Goal: Task Accomplishment & Management: Complete application form

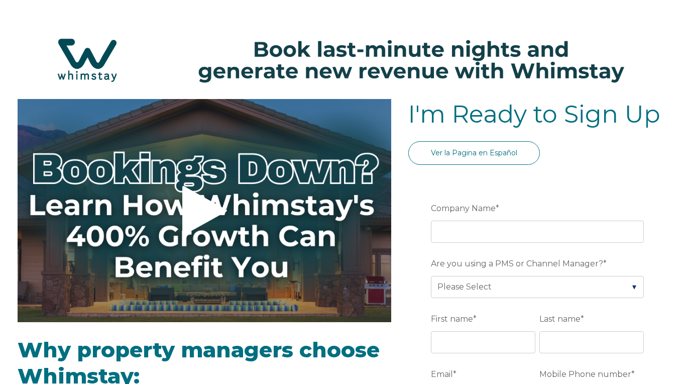
select select "US"
select select "Standard"
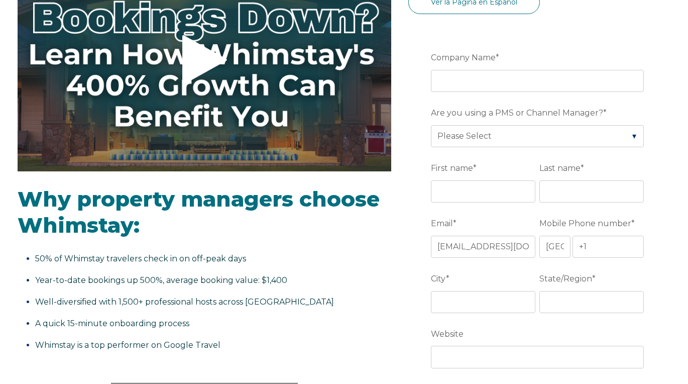
scroll to position [151, 0]
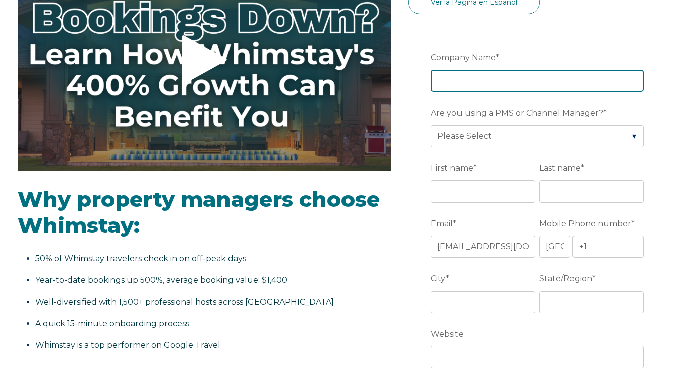
click at [537, 78] on input "Company Name *" at bounding box center [537, 81] width 213 height 22
type input "Temple of wheels inc"
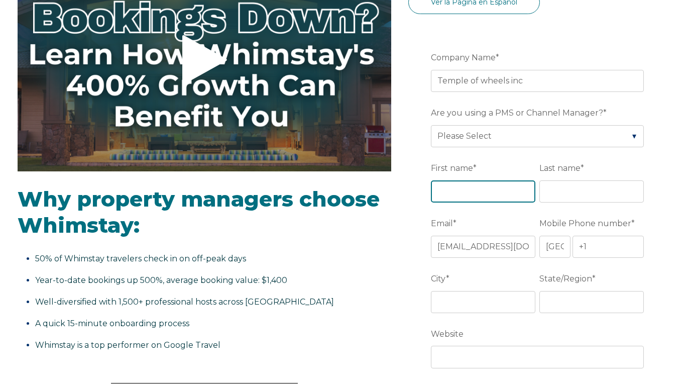
type input "[PERSON_NAME]"
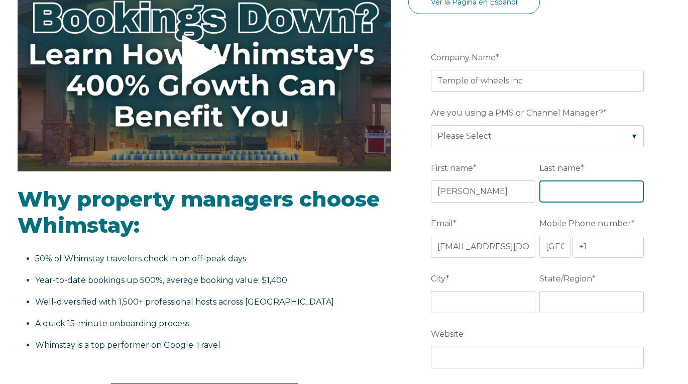
type input "[PERSON_NAME]"
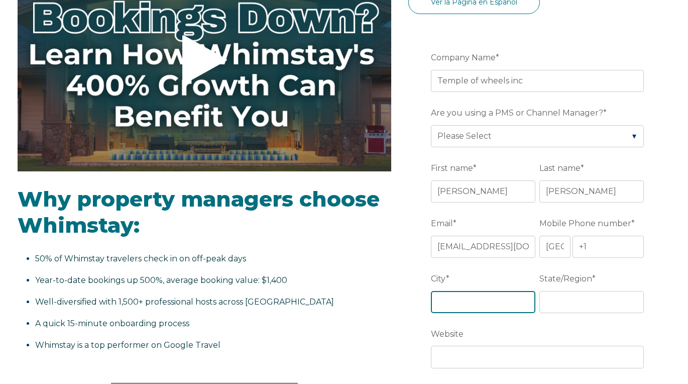
type input "[GEOGRAPHIC_DATA]"
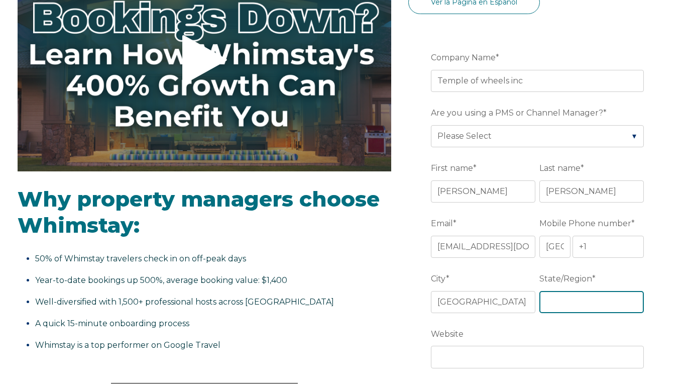
type input "FL"
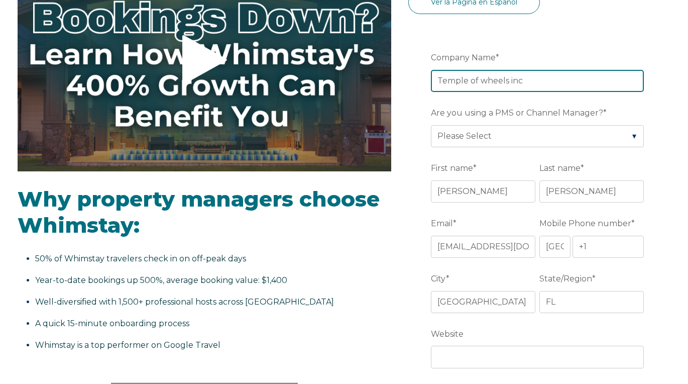
scroll to position [201, 0]
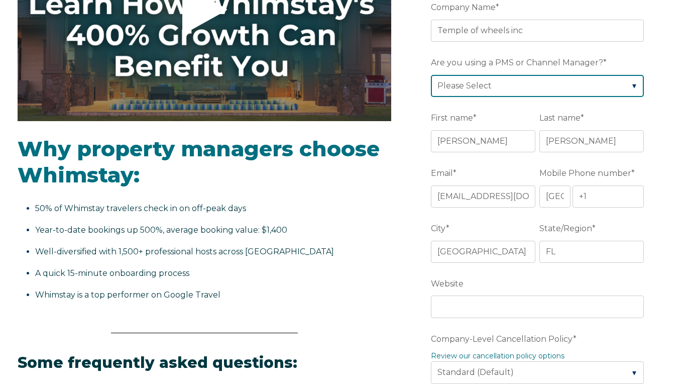
click at [634, 84] on select "Please Select Barefoot BookingPal Boost Brightside CiiRUS Escapia Guesty Hostaw…" at bounding box center [537, 86] width 213 height 22
select select "Lodgify"
click at [431, 75] on select "Please Select Barefoot BookingPal Boost Brightside CiiRUS Escapia Guesty Hostaw…" at bounding box center [537, 86] width 213 height 22
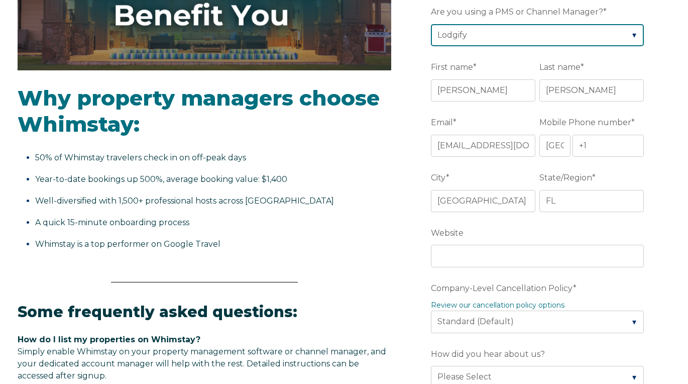
scroll to position [251, 0]
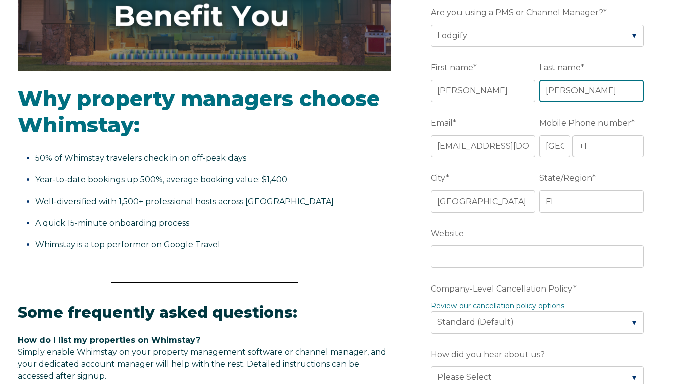
click at [552, 87] on input "[PERSON_NAME]" at bounding box center [591, 91] width 104 height 22
click at [557, 95] on input "[PERSON_NAME]" at bounding box center [591, 91] width 104 height 22
type input "[PERSON_NAME]"
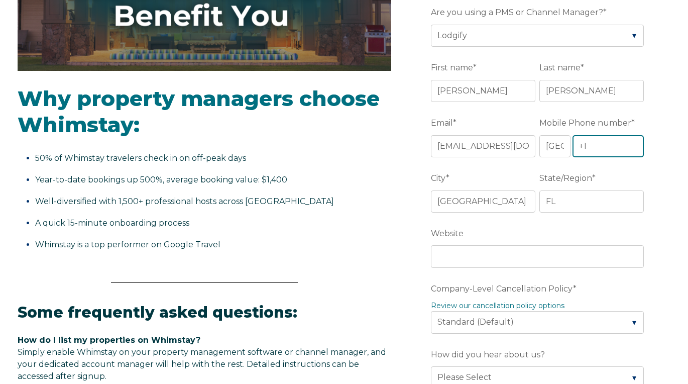
click at [609, 147] on input "+1" at bounding box center [607, 146] width 71 height 22
type input "[PHONE_NUMBER]"
click at [661, 159] on form "Company Name * Temple of wheels inc Are you using a PMS or Channel Manager? * P…" at bounding box center [539, 345] width 262 height 838
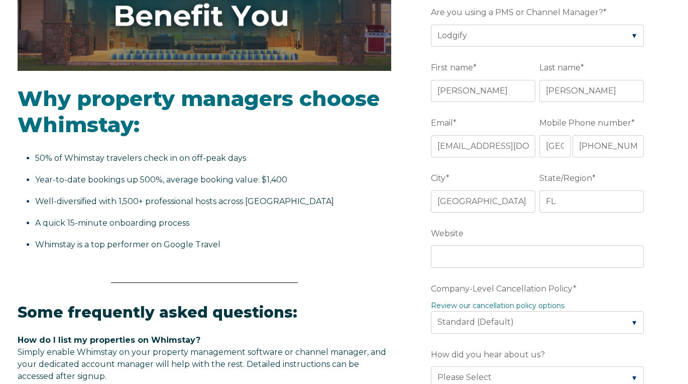
click at [539, 157] on div at bounding box center [539, 157] width 0 height 0
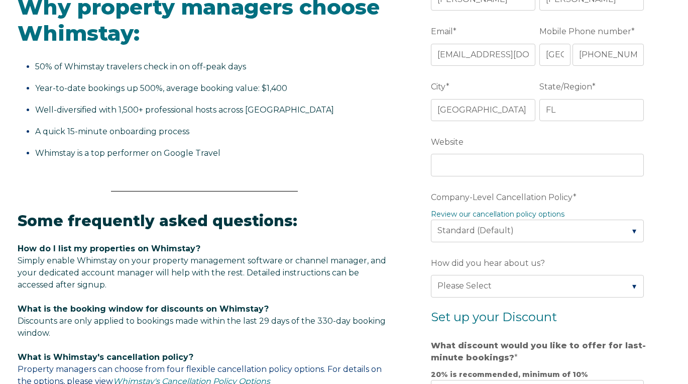
scroll to position [351, 0]
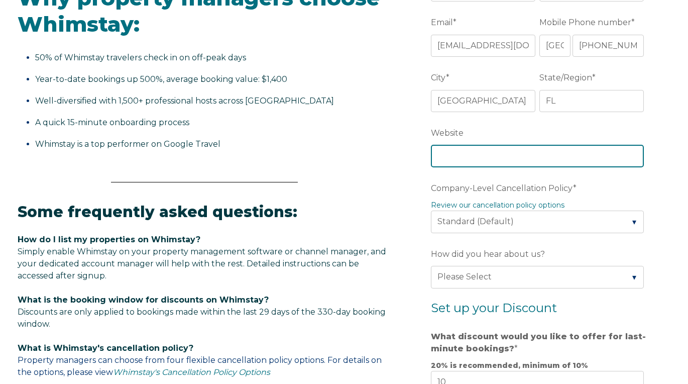
click at [518, 161] on input "Website" at bounding box center [537, 156] width 213 height 22
click at [518, 156] on input "Website" at bounding box center [537, 156] width 213 height 22
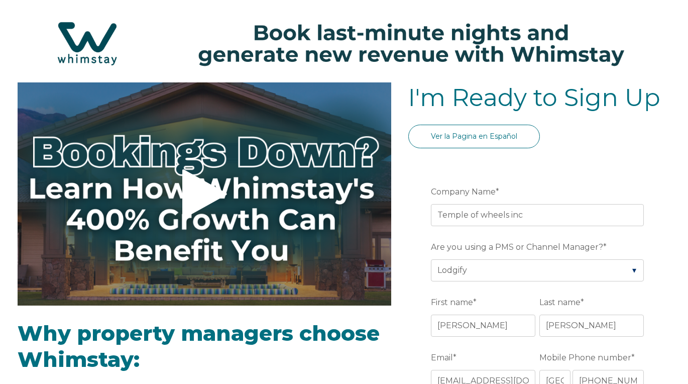
scroll to position [0, 0]
